Goal: Navigation & Orientation: Find specific page/section

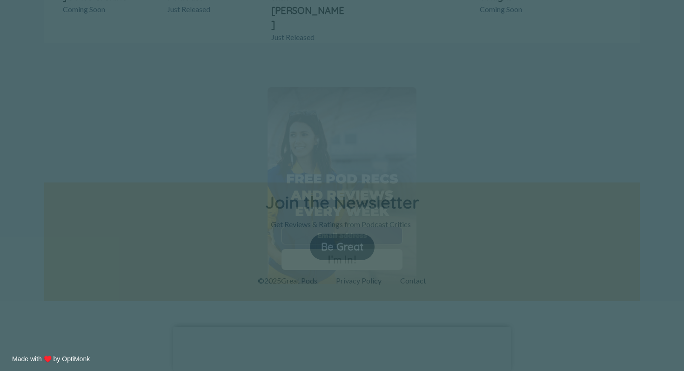
scroll to position [752, 0]
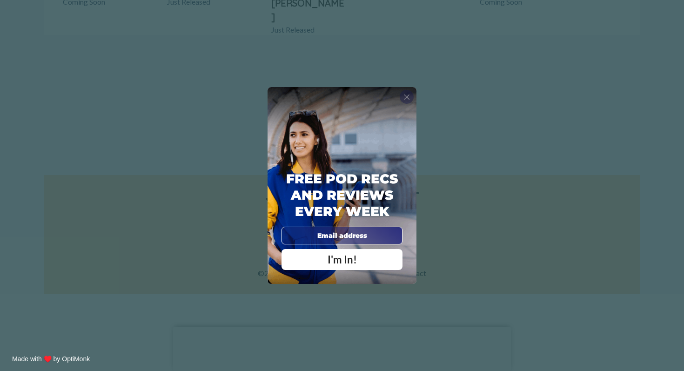
click at [408, 99] on span "X" at bounding box center [406, 96] width 7 height 9
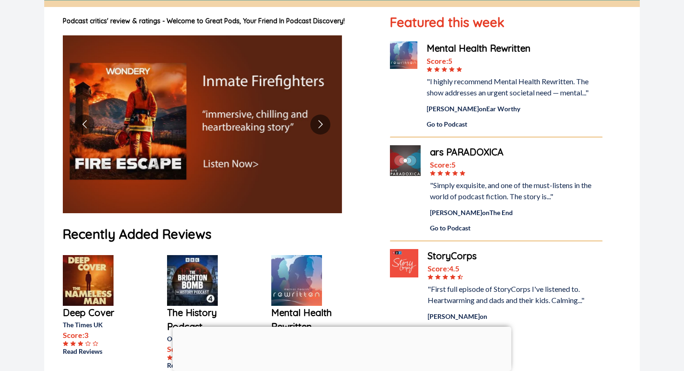
scroll to position [0, 0]
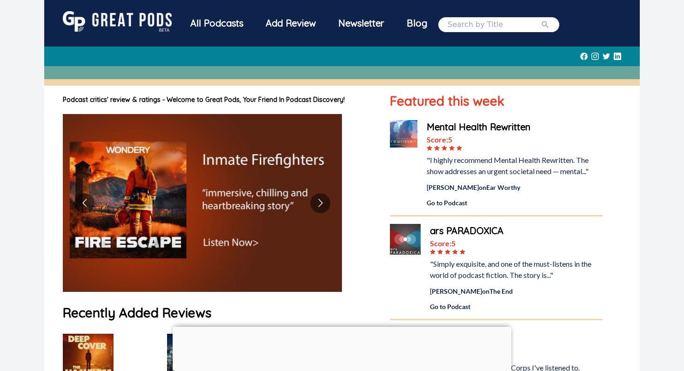
click at [306, 24] on div "Add Review" at bounding box center [290, 23] width 73 height 24
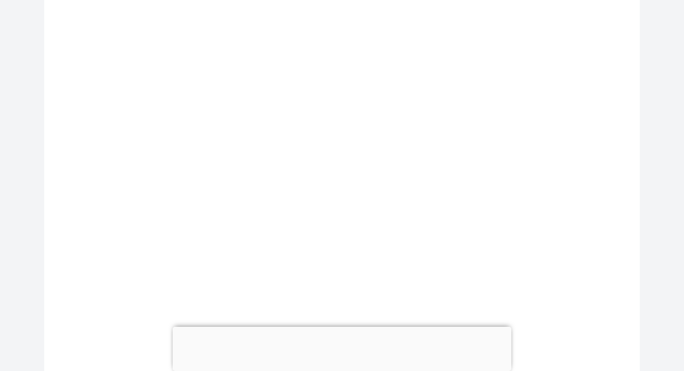
scroll to position [583, 0]
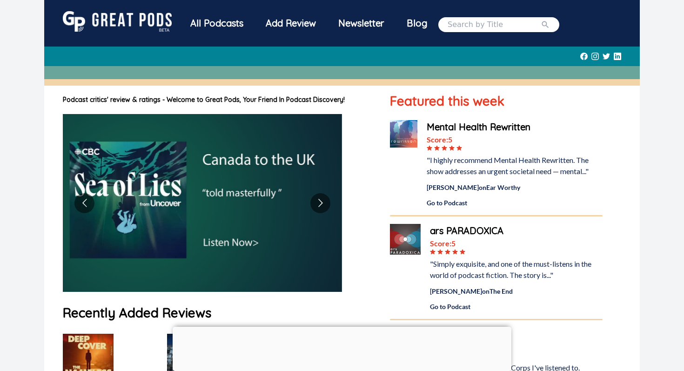
click at [233, 26] on div "All Podcasts" at bounding box center [216, 23] width 75 height 24
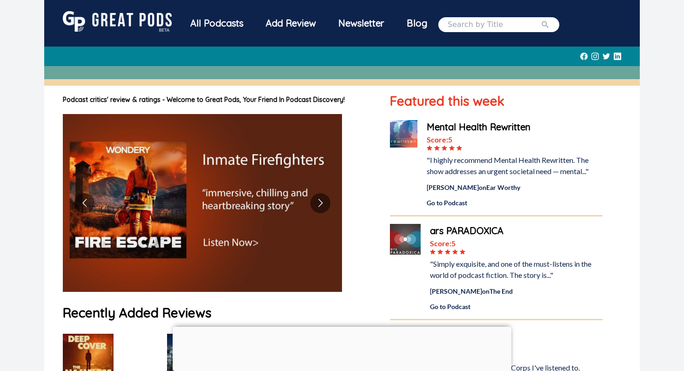
click at [214, 22] on div "All Podcasts" at bounding box center [216, 23] width 75 height 24
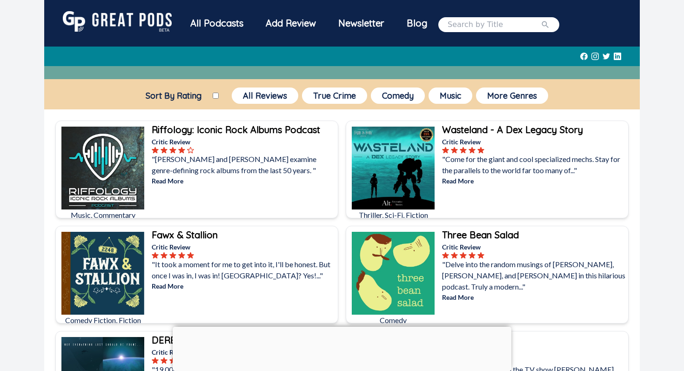
click at [372, 25] on div "Newsletter" at bounding box center [361, 23] width 68 height 24
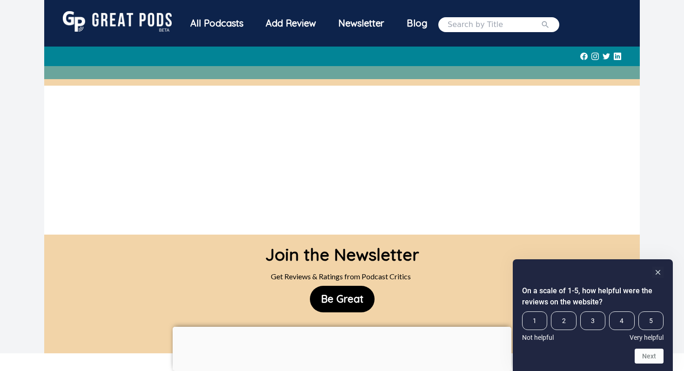
click at [421, 19] on div "Blog" at bounding box center [416, 23] width 43 height 24
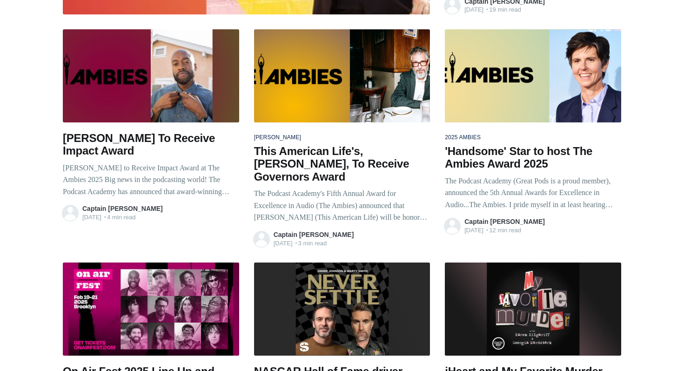
scroll to position [367, 0]
